Goal: Task Accomplishment & Management: Manage account settings

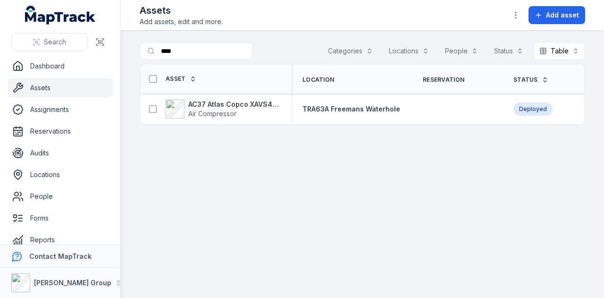
click at [88, 82] on link "Assets" at bounding box center [60, 87] width 105 height 19
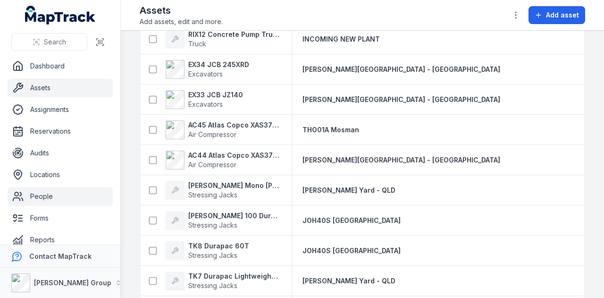
scroll to position [94, 0]
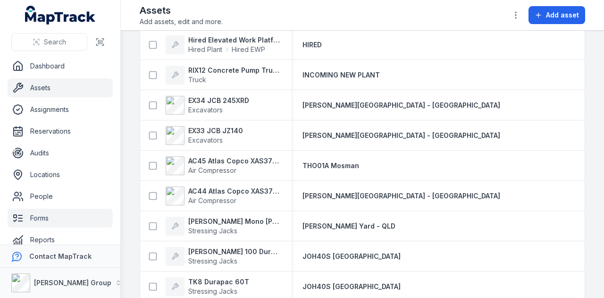
click at [69, 214] on link "Forms" at bounding box center [60, 218] width 105 height 19
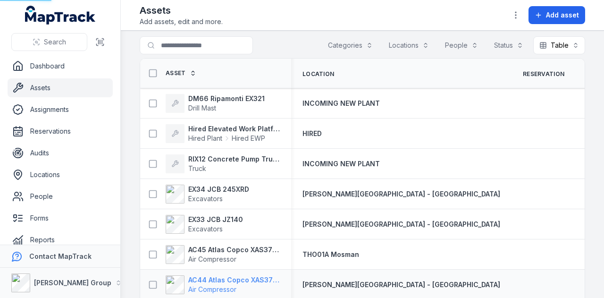
scroll to position [0, 0]
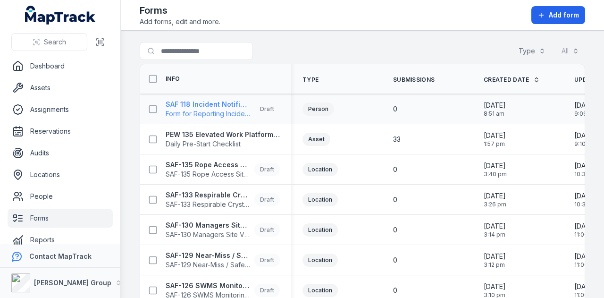
click at [223, 100] on strong "SAF 118 Incident Notification Form" at bounding box center [208, 104] width 85 height 9
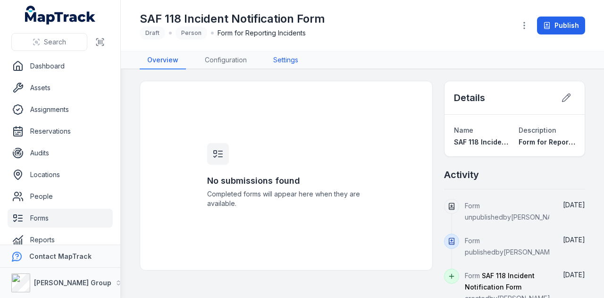
click at [281, 58] on link "Settings" at bounding box center [286, 60] width 40 height 18
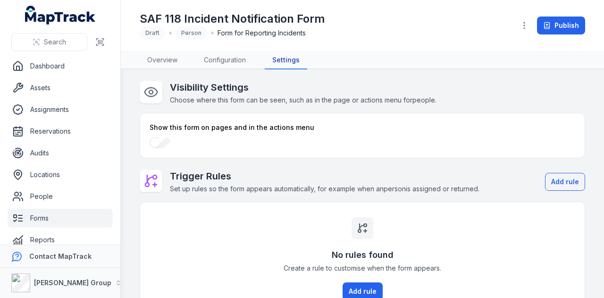
scroll to position [138, 0]
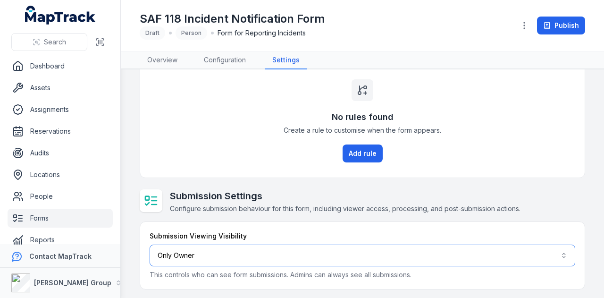
click at [202, 250] on button "Only Owner *****" at bounding box center [363, 255] width 426 height 22
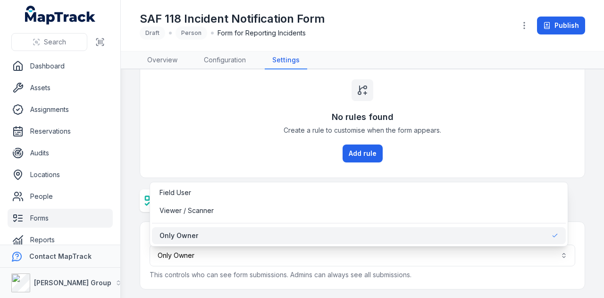
click at [224, 230] on div "Only Owner" at bounding box center [359, 235] width 414 height 17
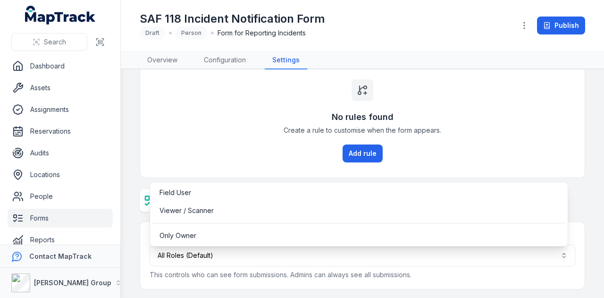
click at [570, 284] on div "Submission Viewing Visibility All Roles (Default) This controls who can see for…" at bounding box center [362, 255] width 445 height 67
